Goal: Obtain resource: Download file/media

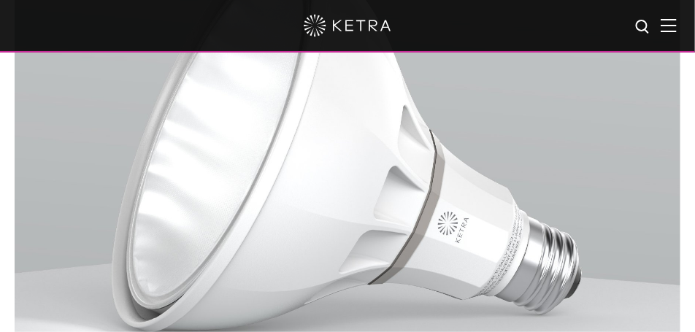
scroll to position [329, 0]
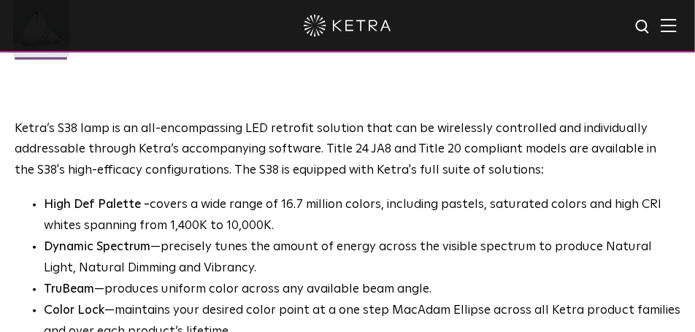
scroll to position [876, 0]
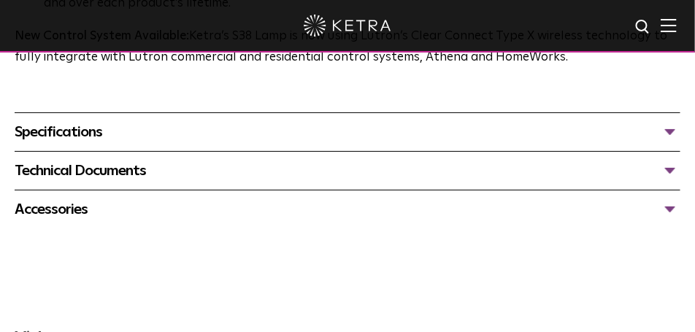
scroll to position [1242, 0]
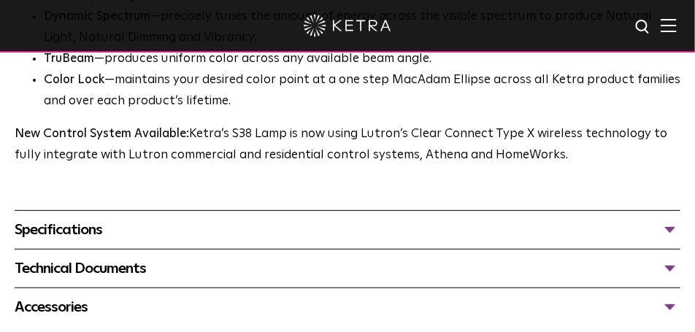
scroll to position [1169, 0]
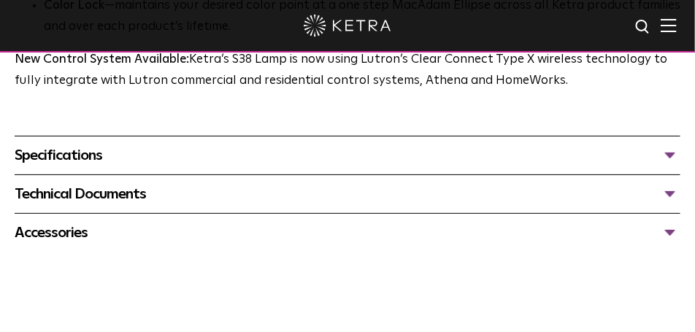
click at [334, 156] on div "Specifications" at bounding box center [348, 155] width 666 height 23
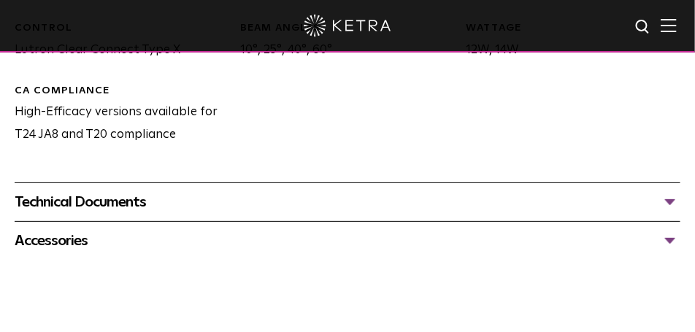
scroll to position [1424, 0]
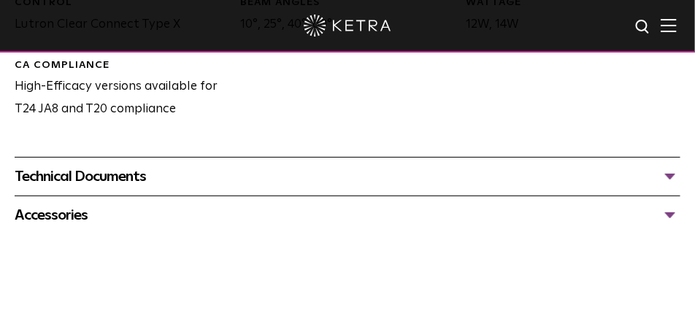
click at [217, 169] on div "Technical Documents" at bounding box center [348, 176] width 666 height 23
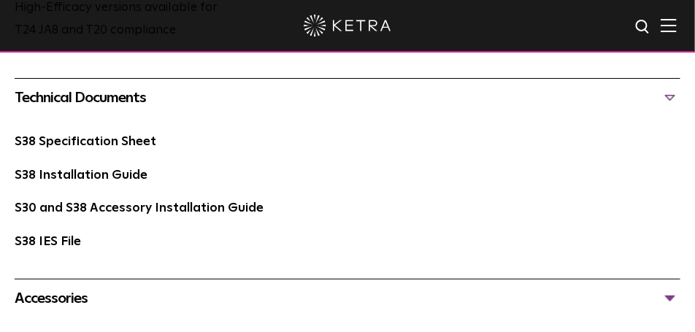
scroll to position [1534, 0]
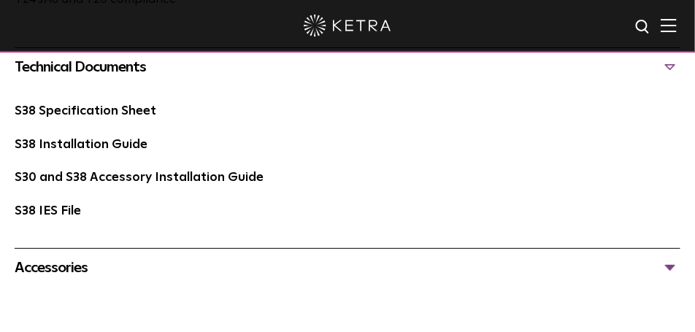
click at [151, 269] on div "Accessories" at bounding box center [348, 267] width 666 height 23
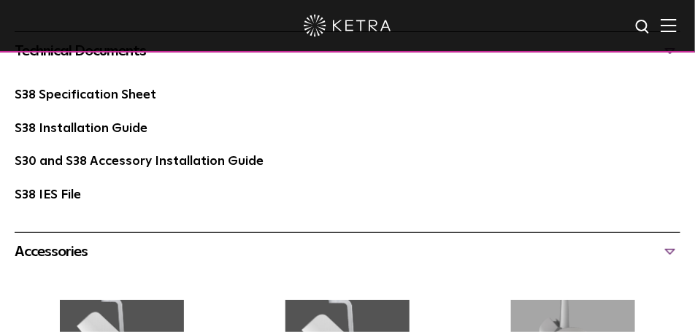
scroll to position [1497, 0]
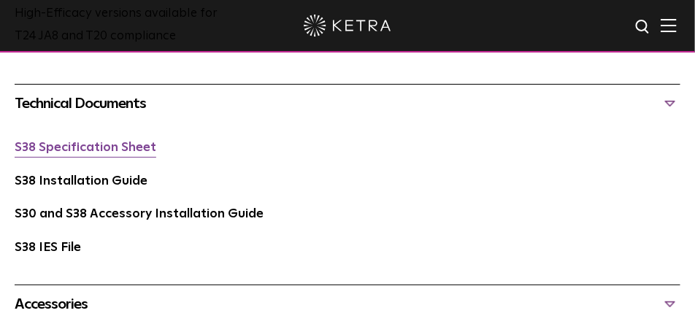
click at [87, 154] on link "S38 Specification Sheet" at bounding box center [86, 148] width 142 height 12
